Goal: Task Accomplishment & Management: Complete application form

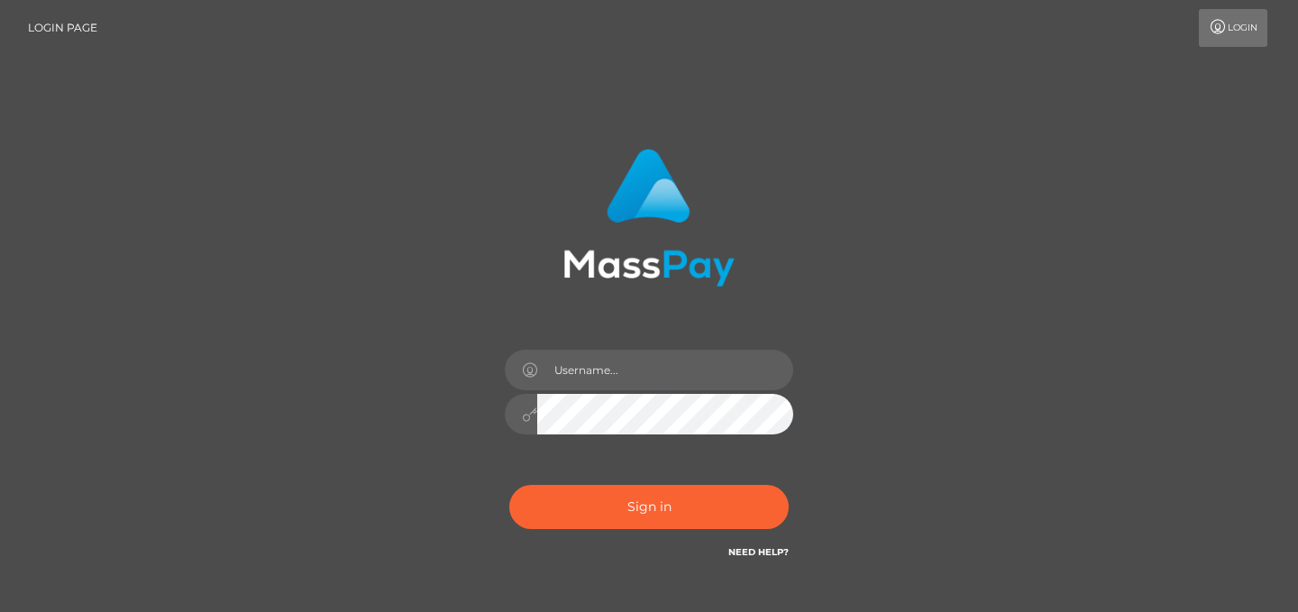
click at [652, 378] on input "text" at bounding box center [665, 370] width 256 height 41
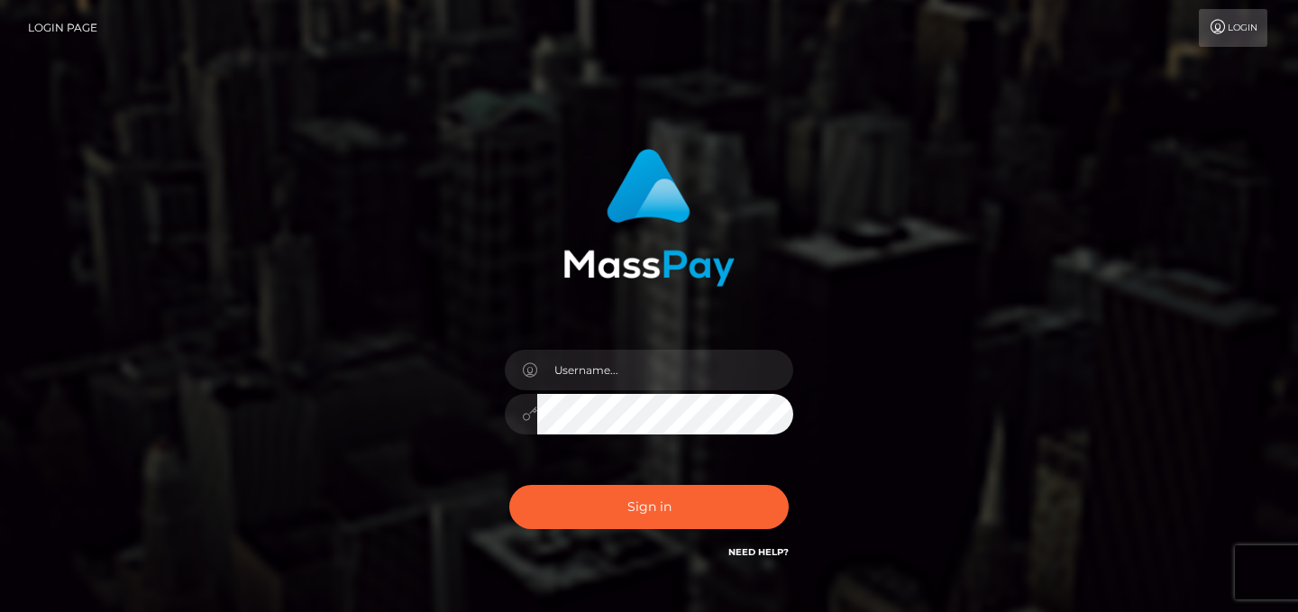
type input "j"
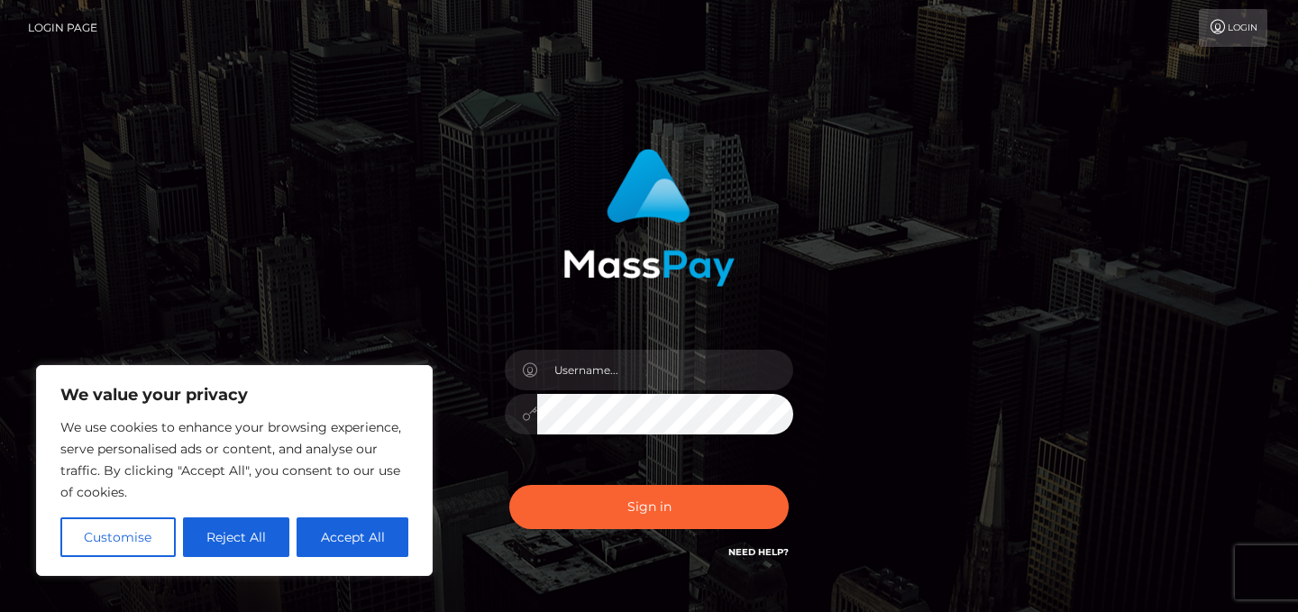
click at [1245, 17] on link "Login" at bounding box center [1233, 28] width 68 height 38
click at [629, 389] on div at bounding box center [648, 405] width 315 height 138
click at [625, 377] on input "text" at bounding box center [665, 370] width 256 height 41
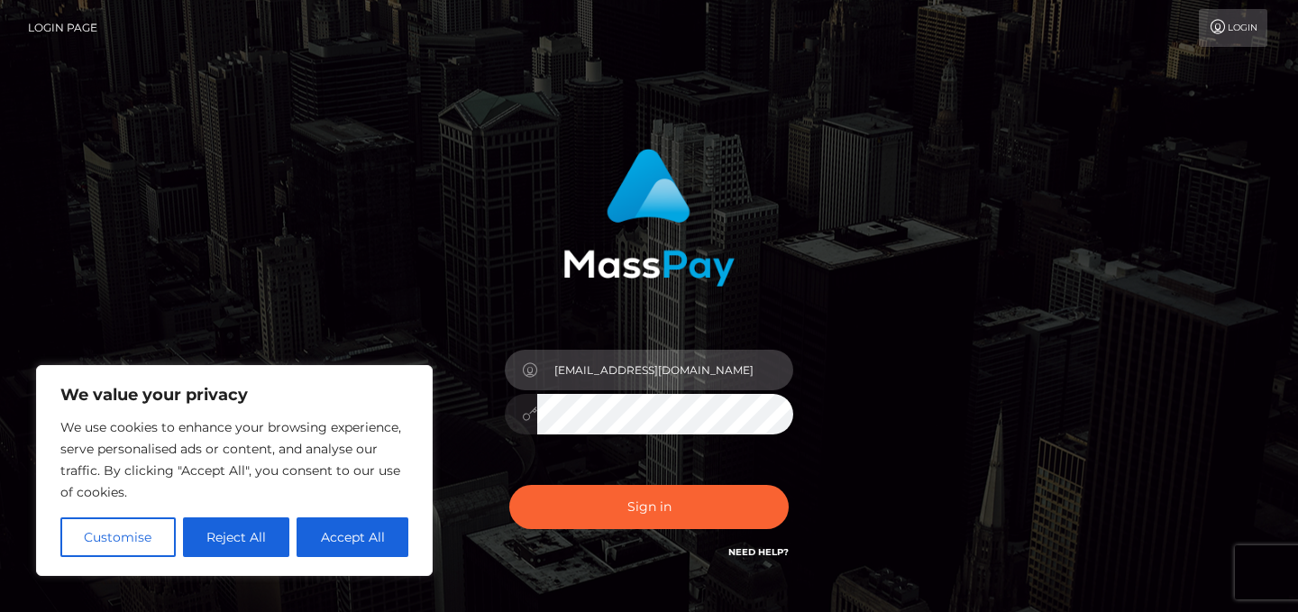
type input "[EMAIL_ADDRESS][DOMAIN_NAME]"
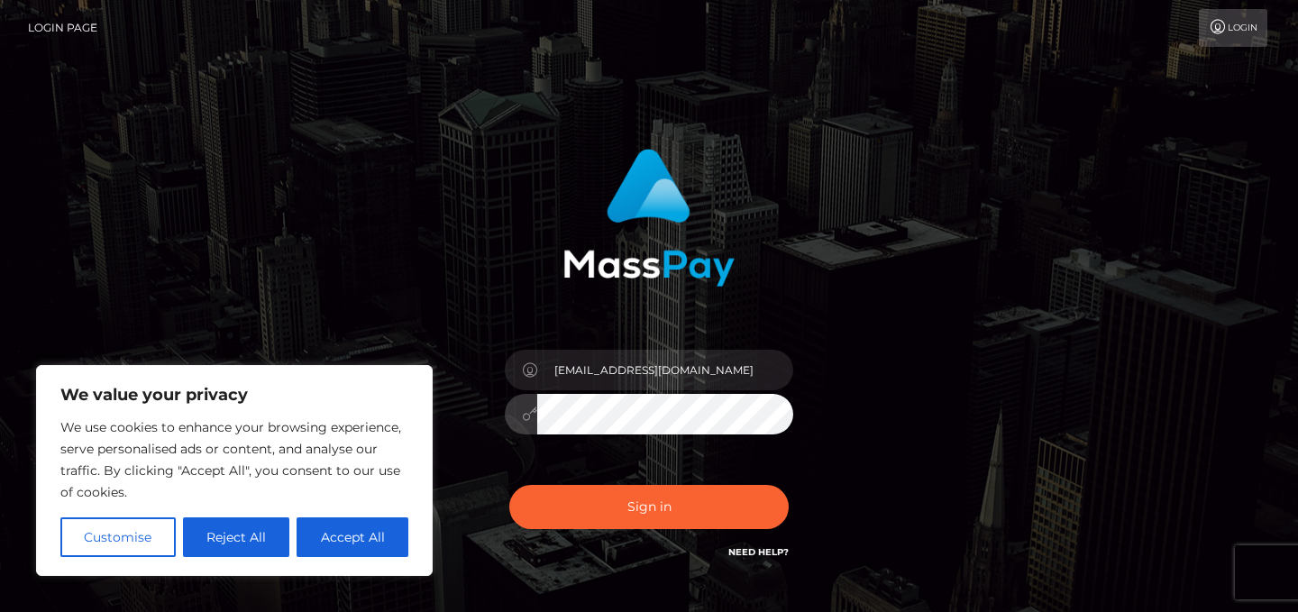
click at [509, 485] on button "Sign in" at bounding box center [648, 507] width 279 height 44
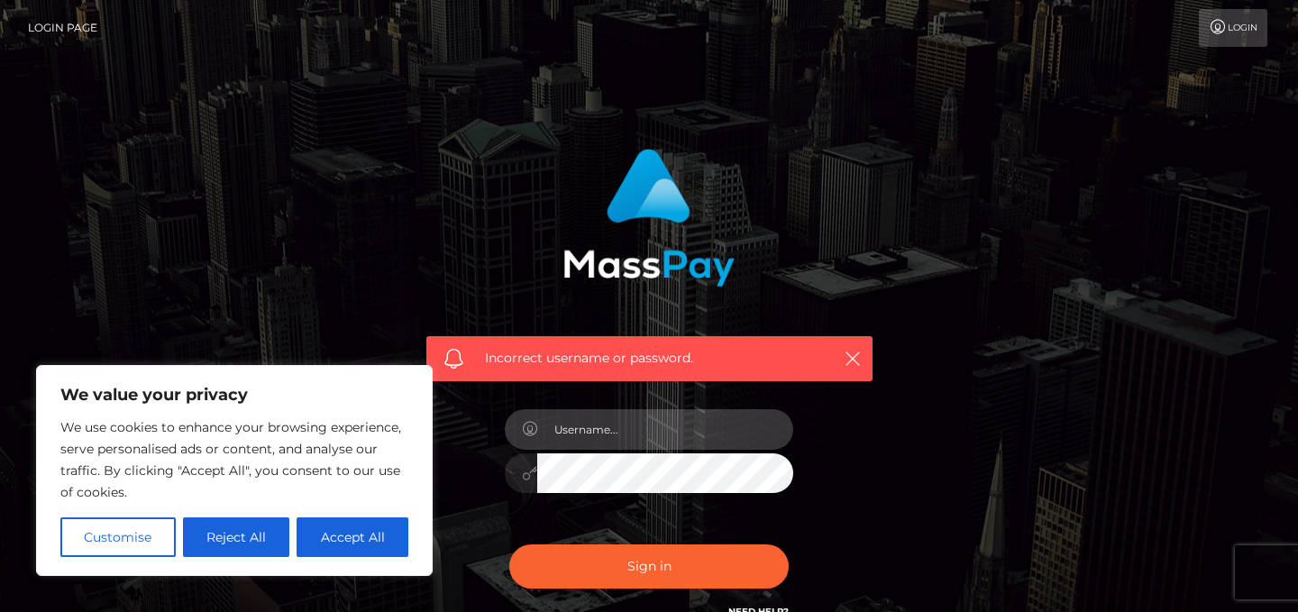
click at [647, 431] on input "text" at bounding box center [665, 429] width 256 height 41
type input "[EMAIL_ADDRESS][DOMAIN_NAME]"
click at [509, 544] on button "Sign in" at bounding box center [648, 566] width 279 height 44
click at [848, 355] on icon "button" at bounding box center [853, 359] width 18 height 18
click at [855, 359] on icon "button" at bounding box center [853, 359] width 18 height 18
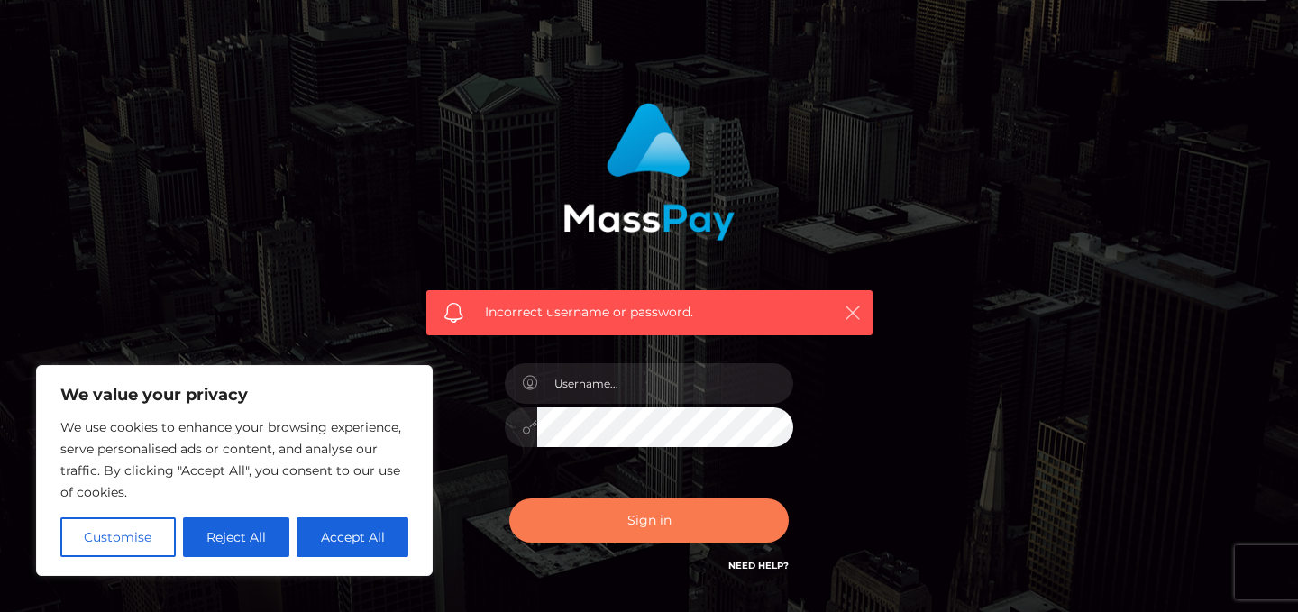
scroll to position [107, 0]
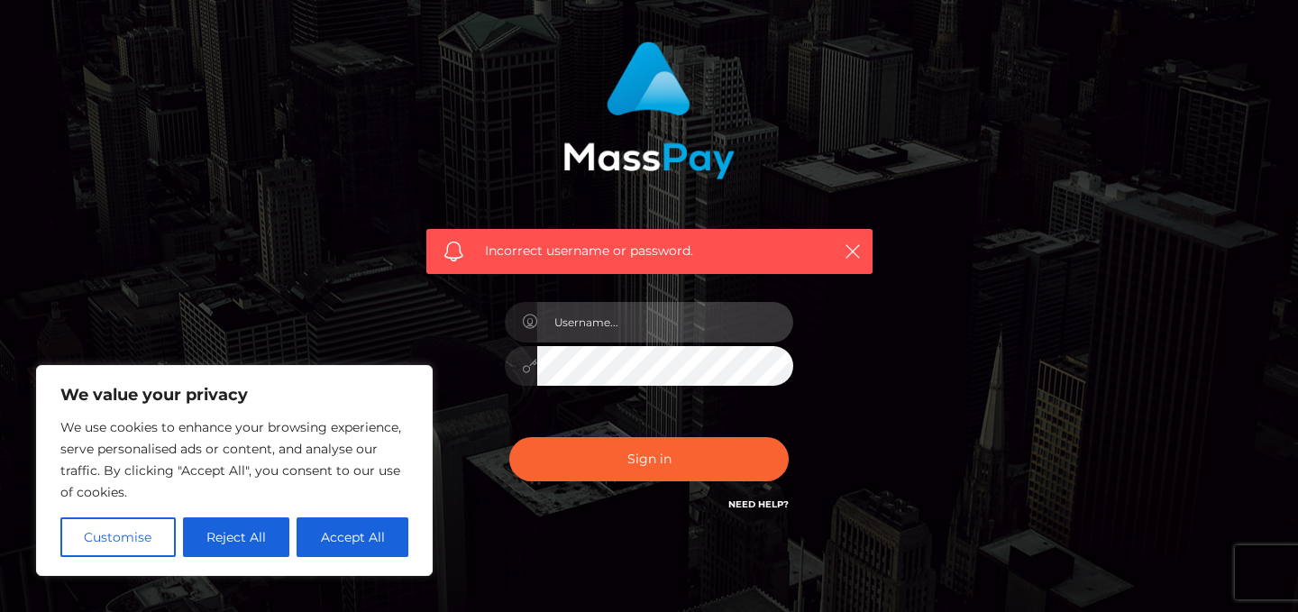
click at [589, 331] on input "text" at bounding box center [665, 322] width 256 height 41
type input "jazminestc@icloud.com"
click at [509, 437] on button "Sign in" at bounding box center [648, 459] width 279 height 44
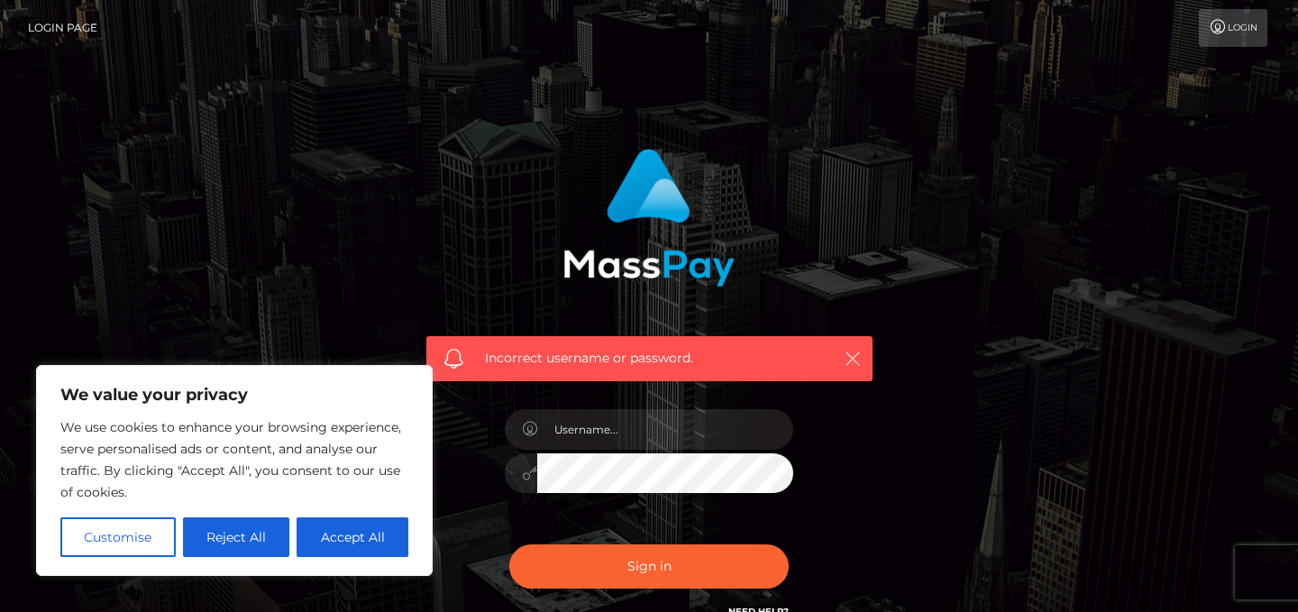
click at [855, 369] on button "button" at bounding box center [852, 358] width 23 height 23
click at [855, 367] on icon "button" at bounding box center [853, 359] width 18 height 18
